Goal: Use online tool/utility: Utilize a website feature to perform a specific function

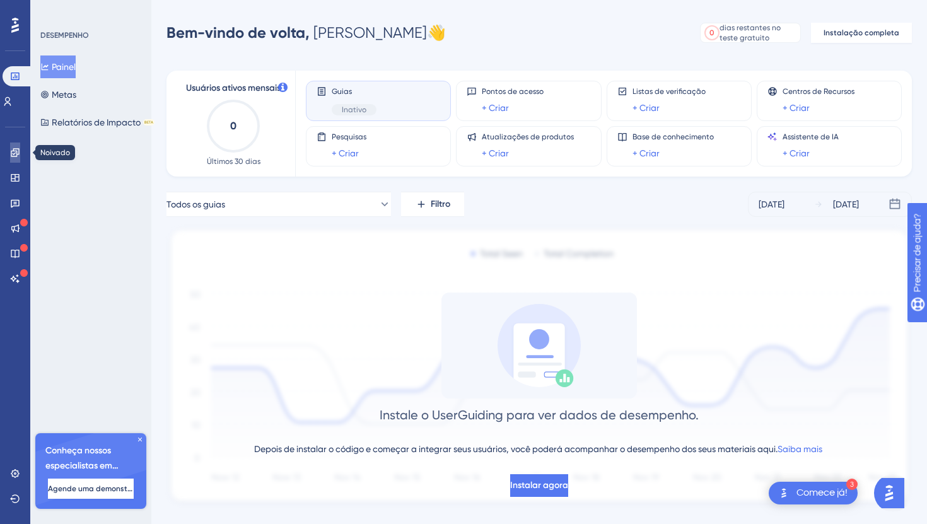
click at [20, 149] on link at bounding box center [15, 153] width 10 height 20
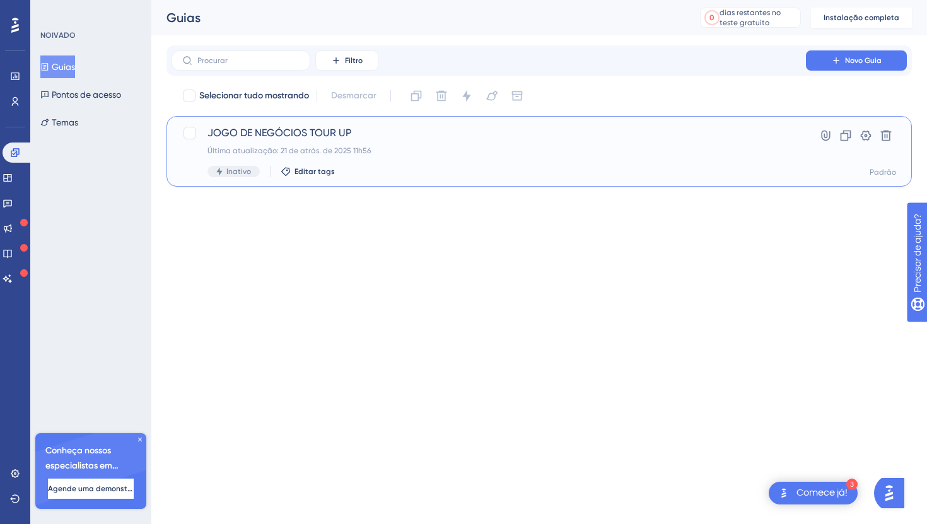
click at [255, 136] on font "JOGO DE NEGÓCIOS TOUR UP" at bounding box center [280, 133] width 144 height 12
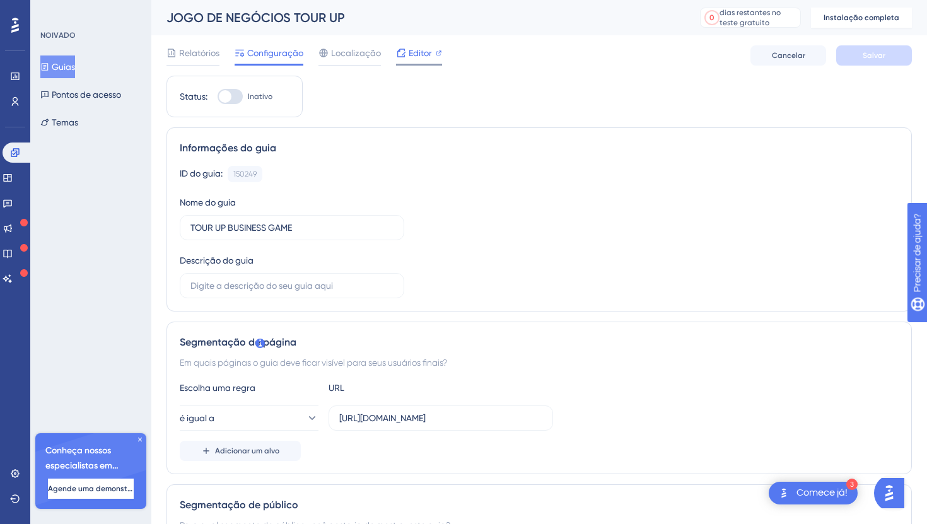
click at [410, 57] on font "Editor" at bounding box center [420, 53] width 23 height 10
